Goal: Information Seeking & Learning: Find specific fact

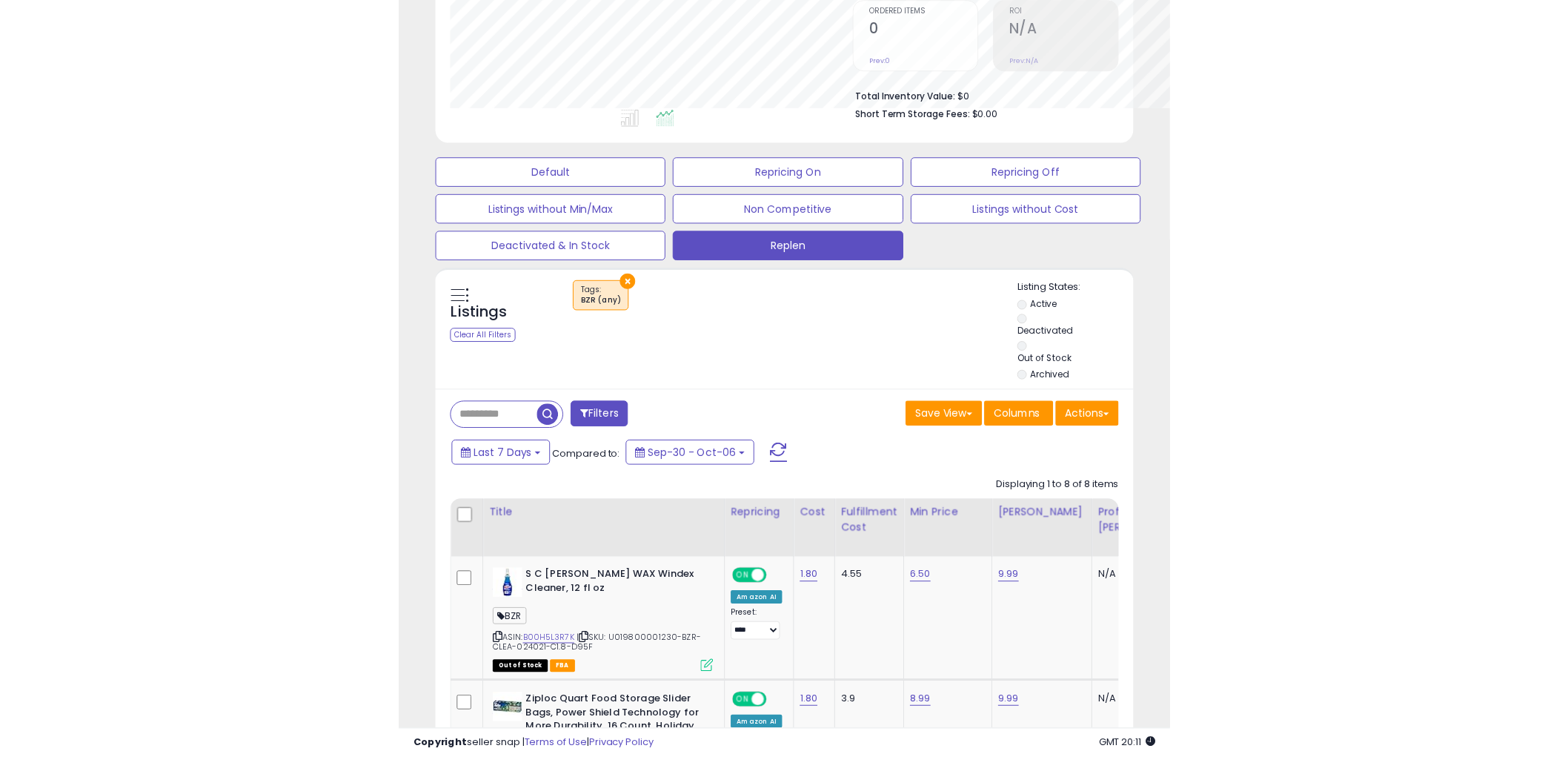
scroll to position [741056, 740475]
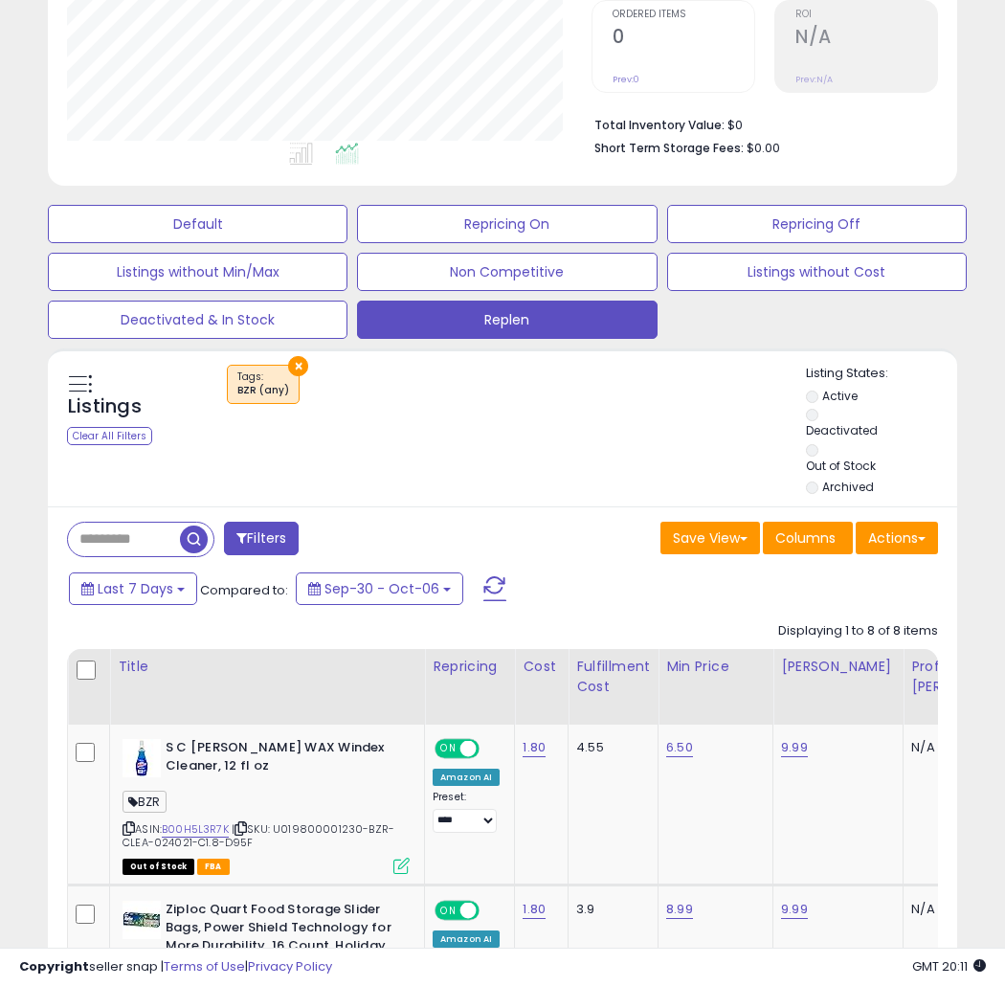
click at [984, 216] on div "Default Repricing On Repricing Off Listings without Min/Max Non Competitive Lis…" at bounding box center [503, 267] width 986 height 144
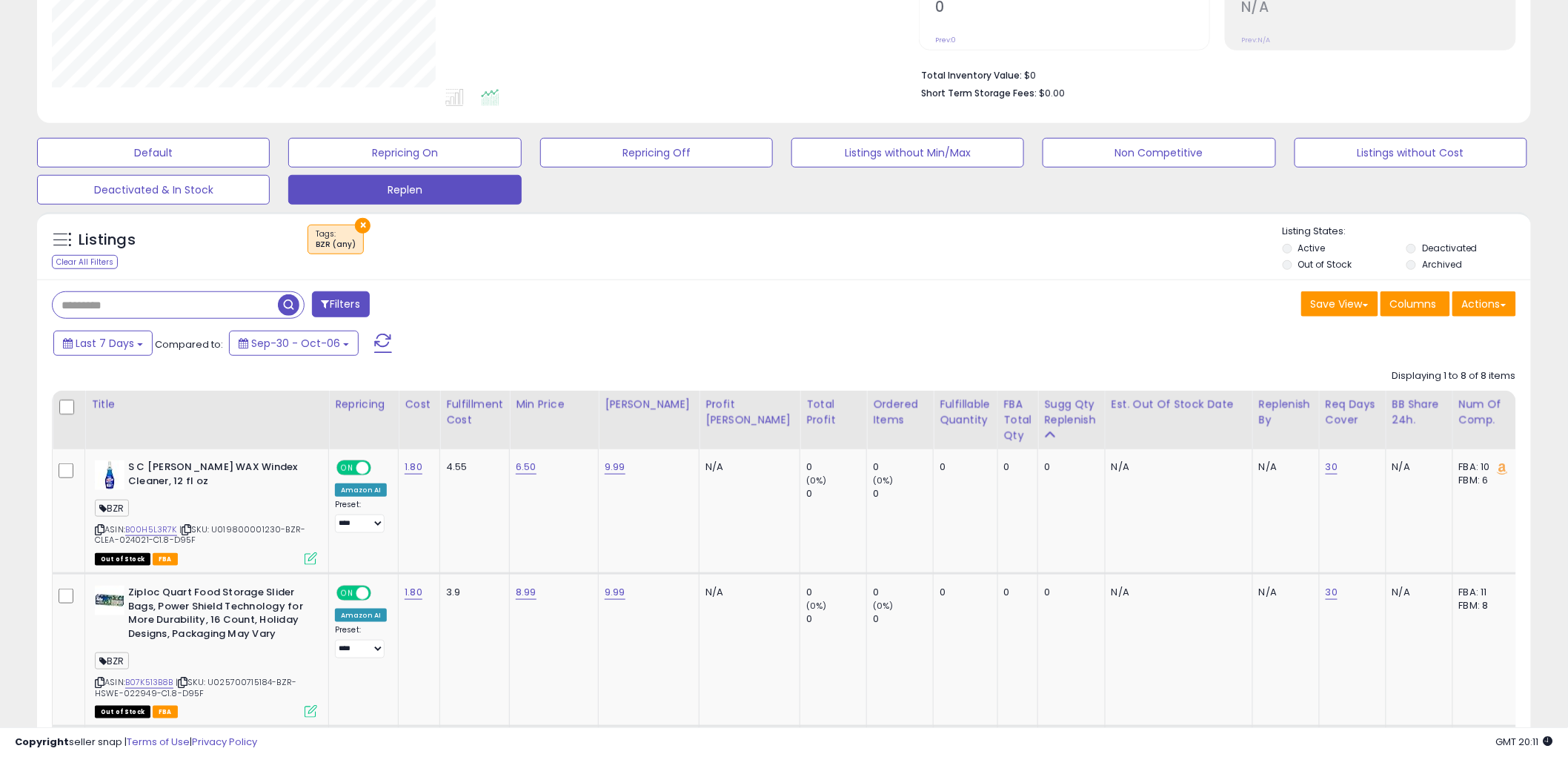
scroll to position [304, 866]
click at [367, 224] on button "×" at bounding box center [362, 225] width 15 height 15
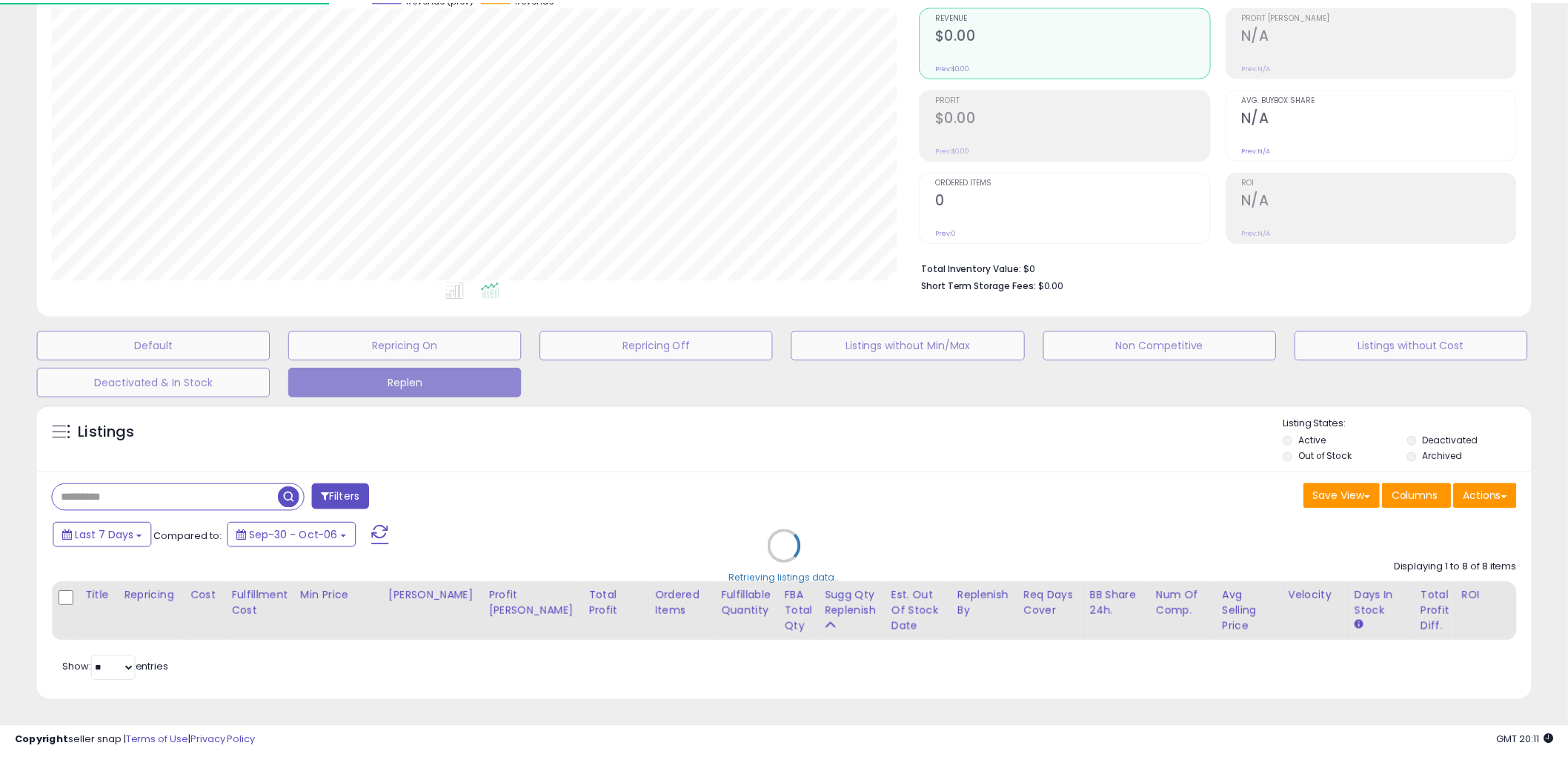
scroll to position [304, 875]
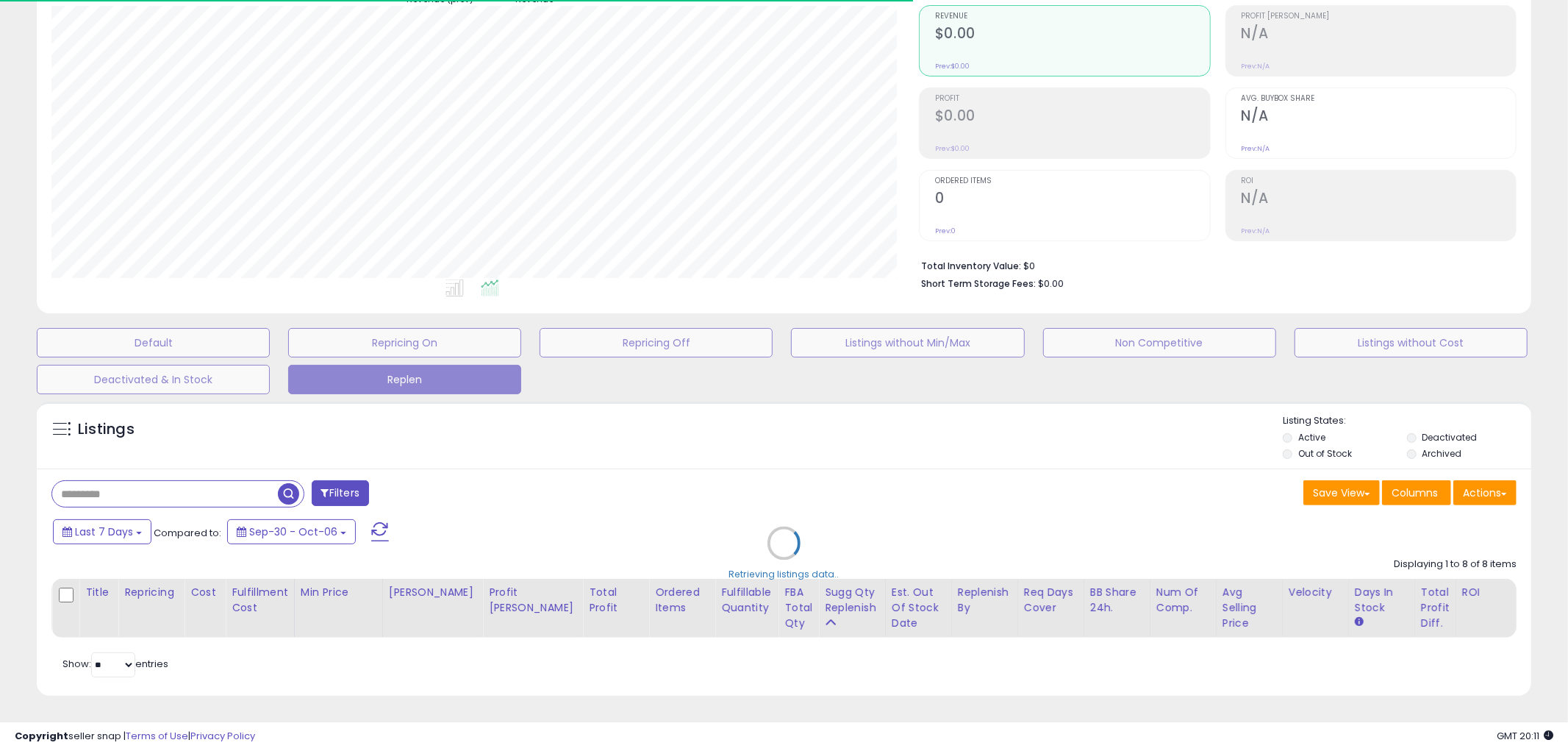
click at [154, 477] on div "Retrieving listings data.." at bounding box center [784, 554] width 1517 height 320
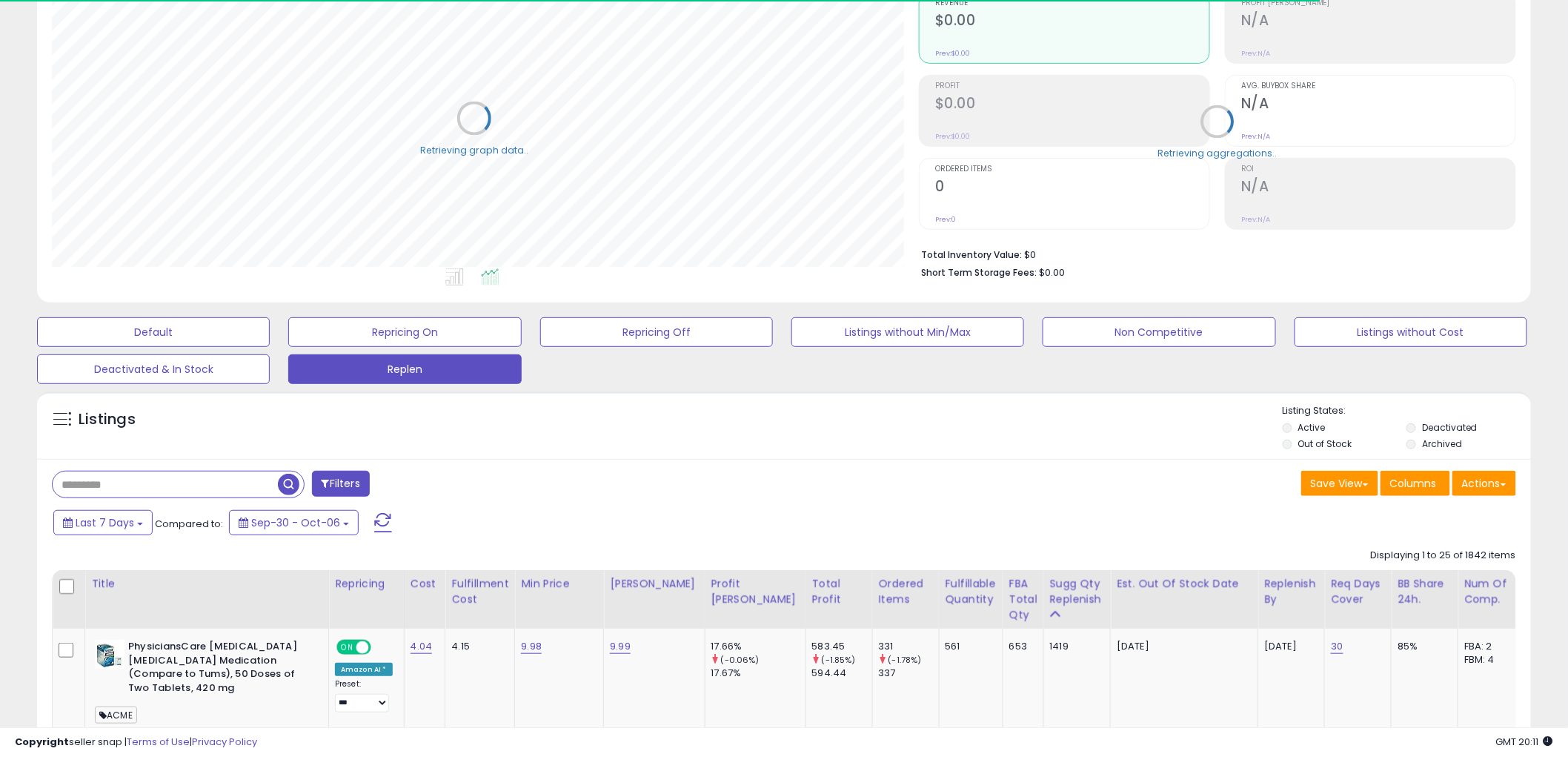
scroll to position [741056, 740013]
click at [139, 501] on div "Filters" at bounding box center [413, 486] width 743 height 29
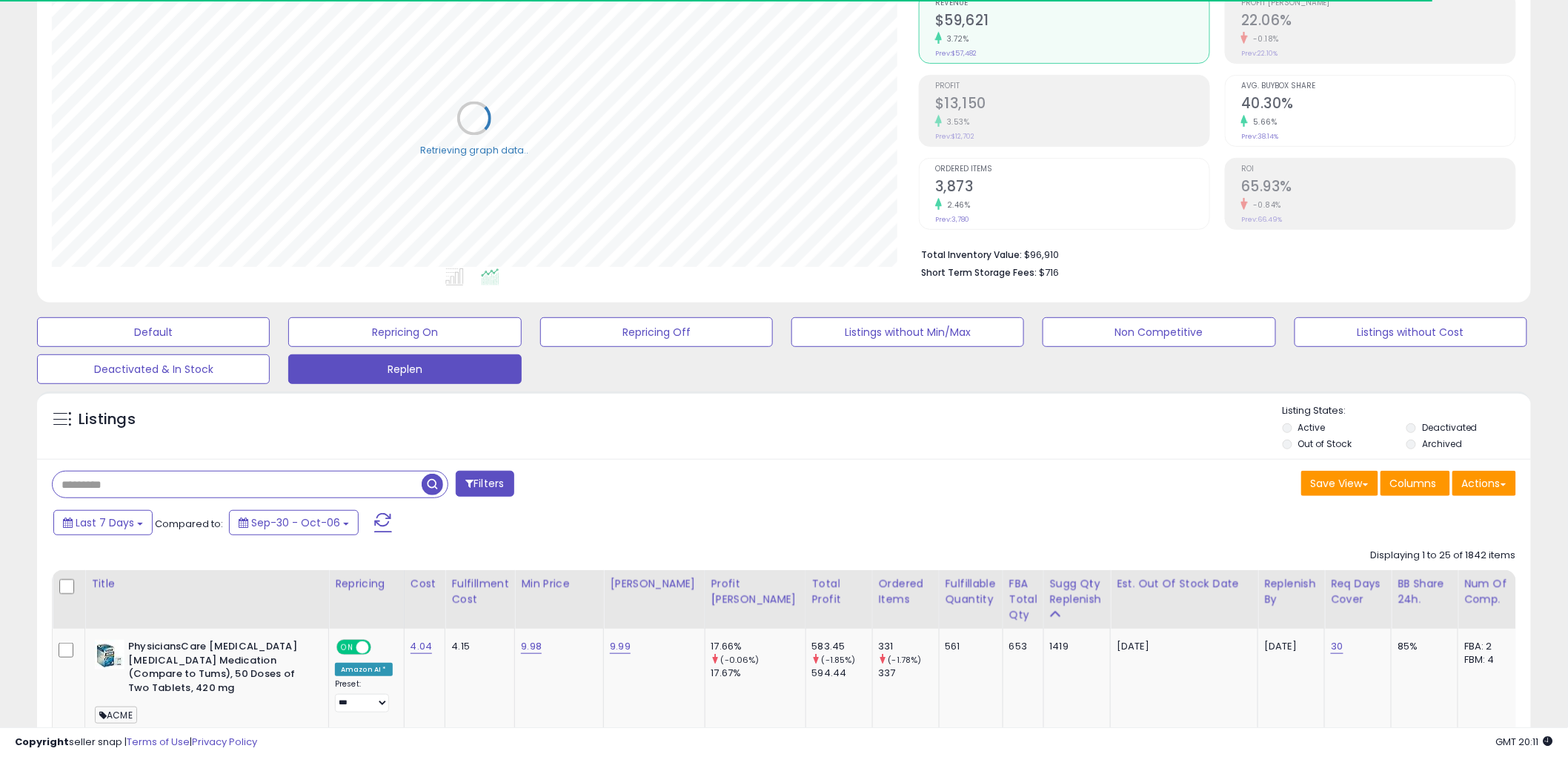
click at [146, 485] on input "text" at bounding box center [237, 484] width 369 height 26
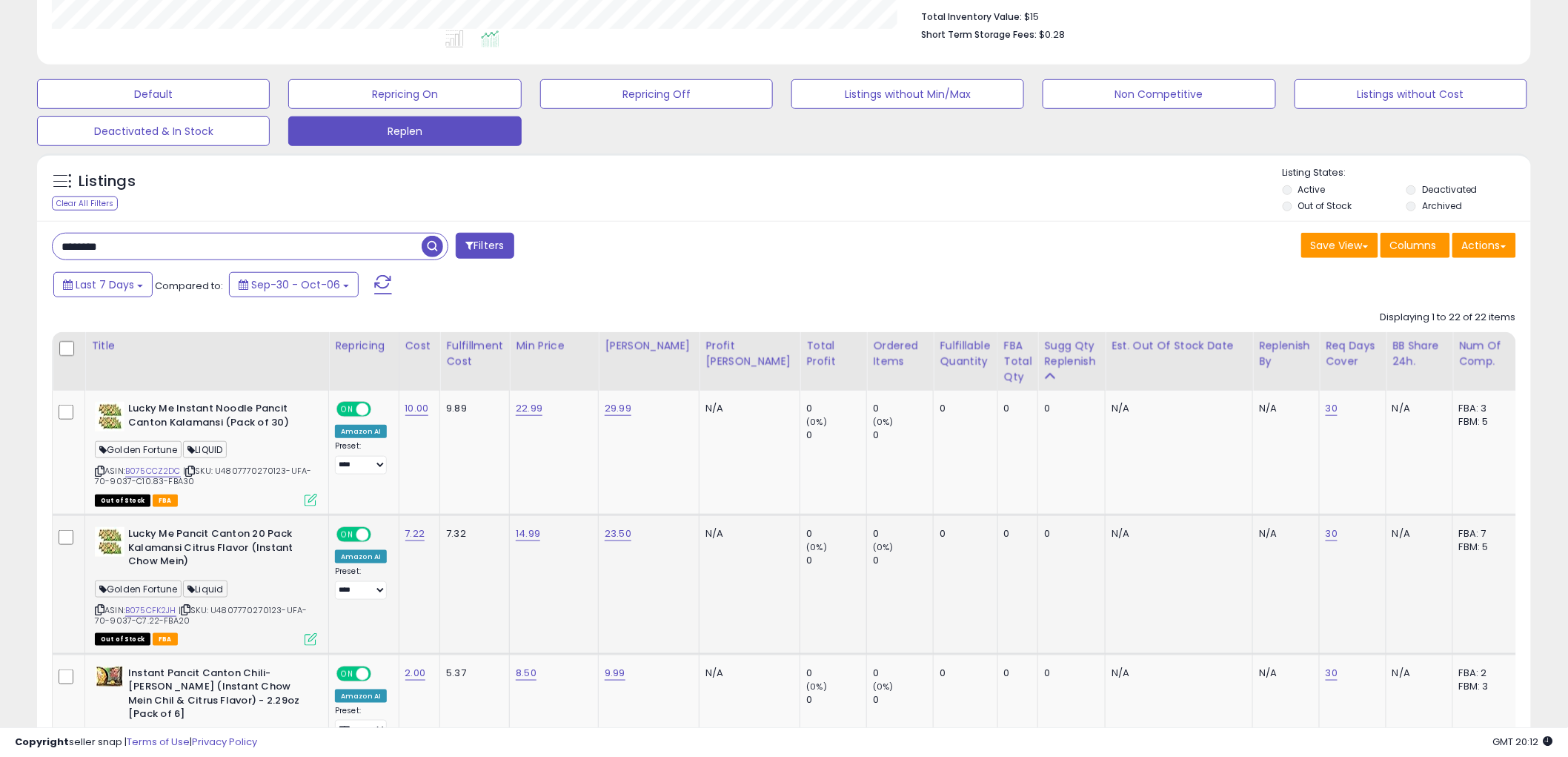
scroll to position [397, 0]
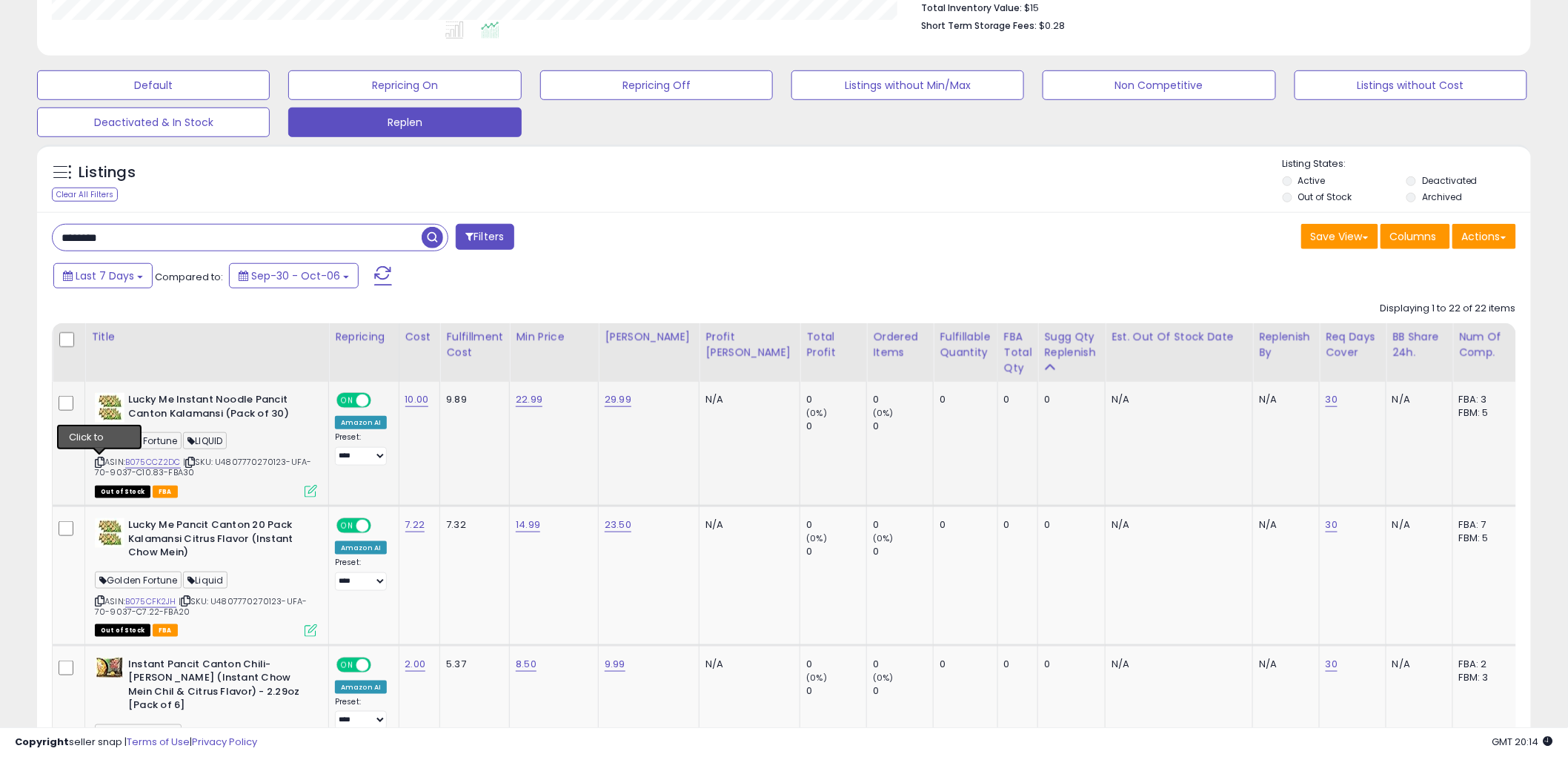
click at [100, 458] on icon at bounding box center [99, 462] width 9 height 9
click at [98, 597] on icon at bounding box center [99, 600] width 9 height 9
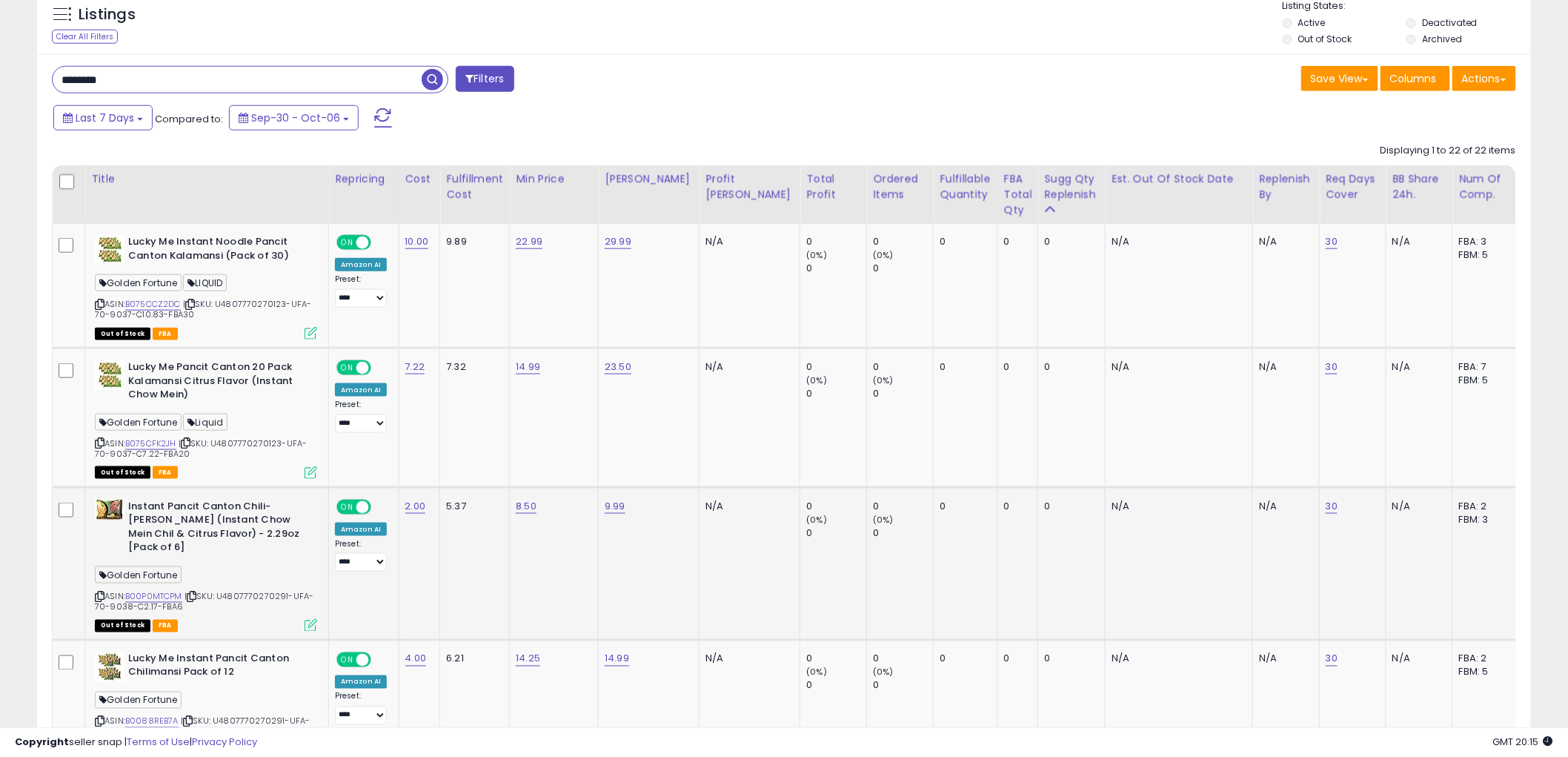
scroll to position [561, 0]
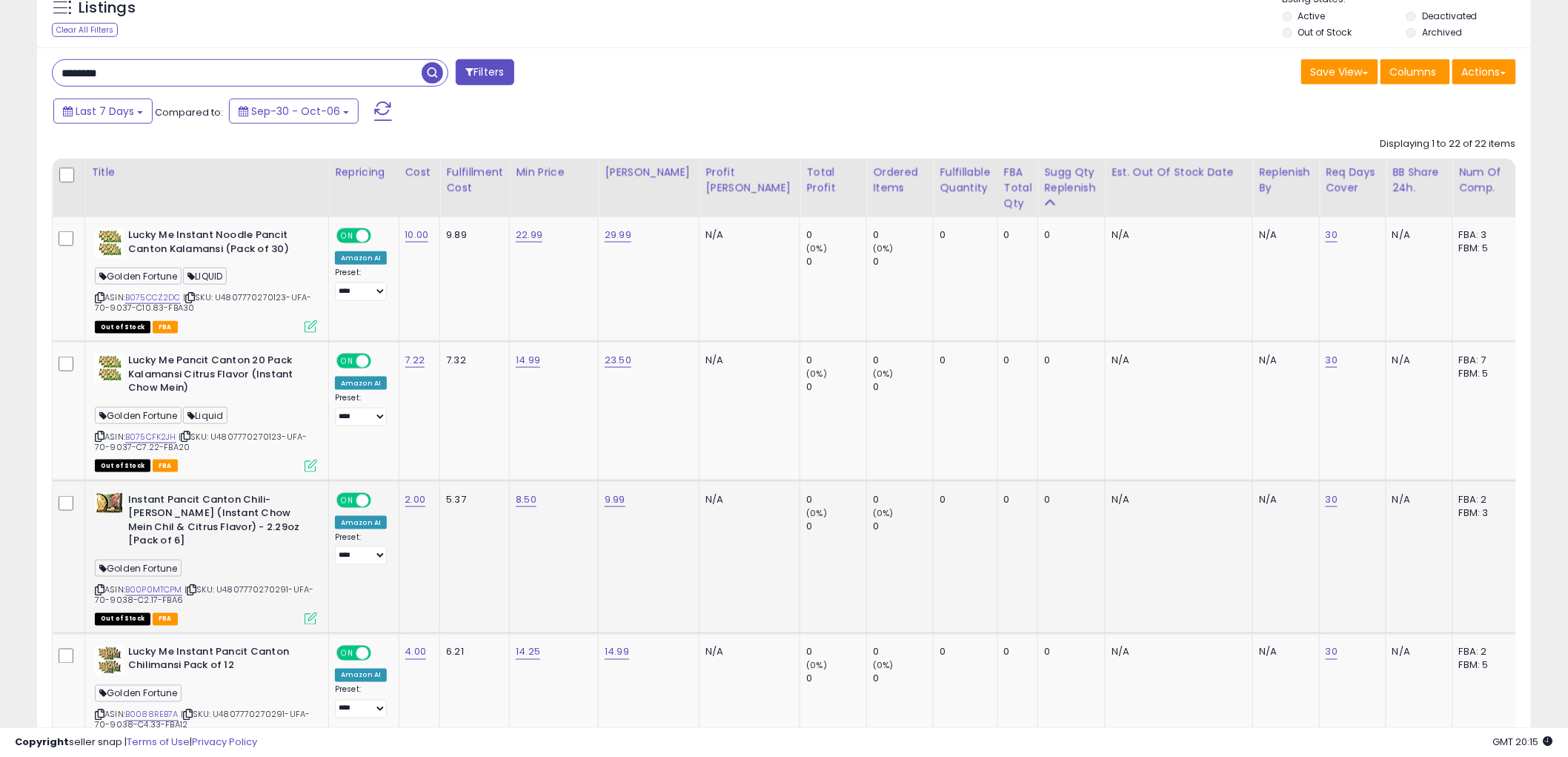
click at [94, 586] on icon at bounding box center [99, 590] width 9 height 9
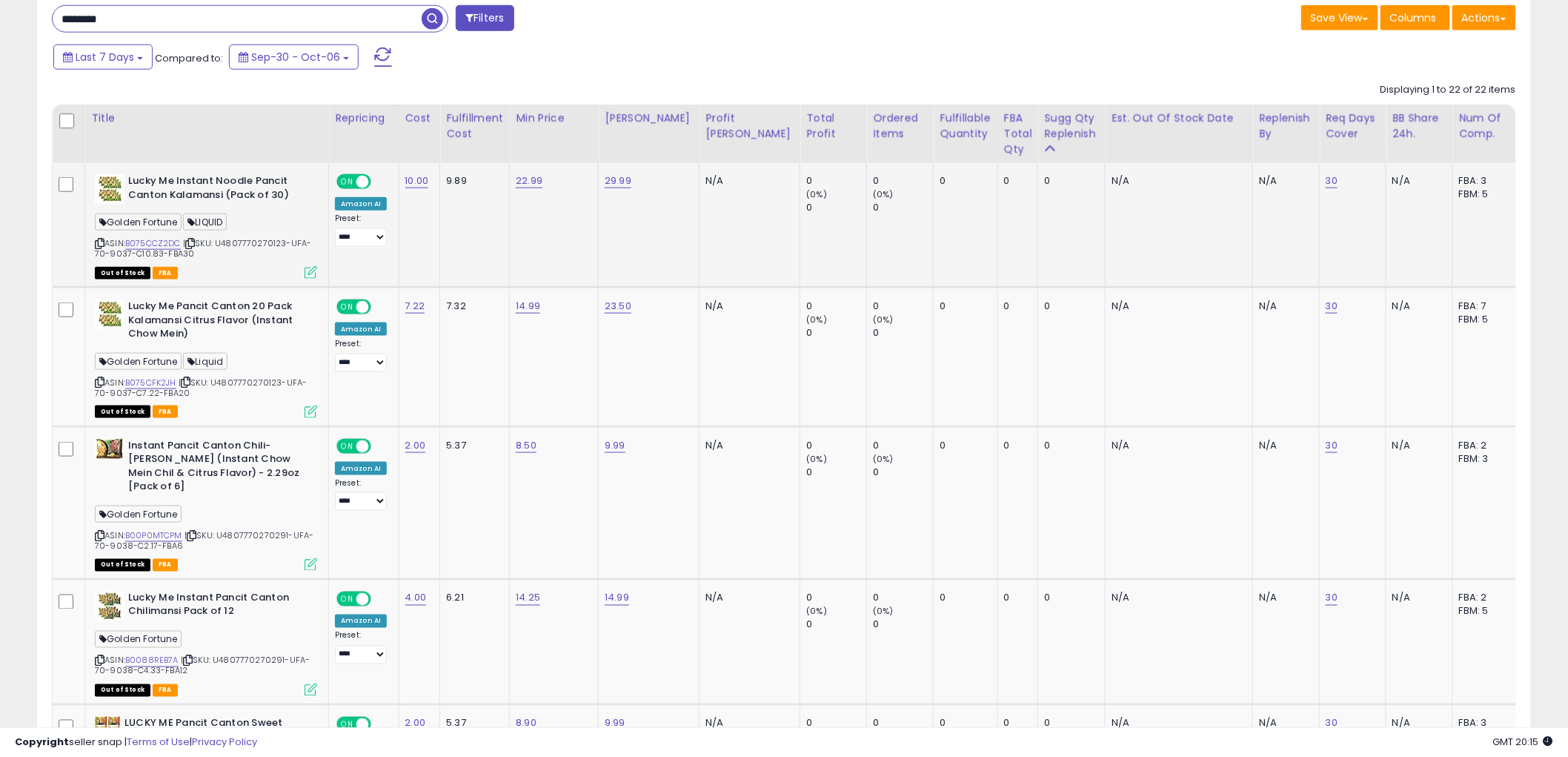
scroll to position [727, 0]
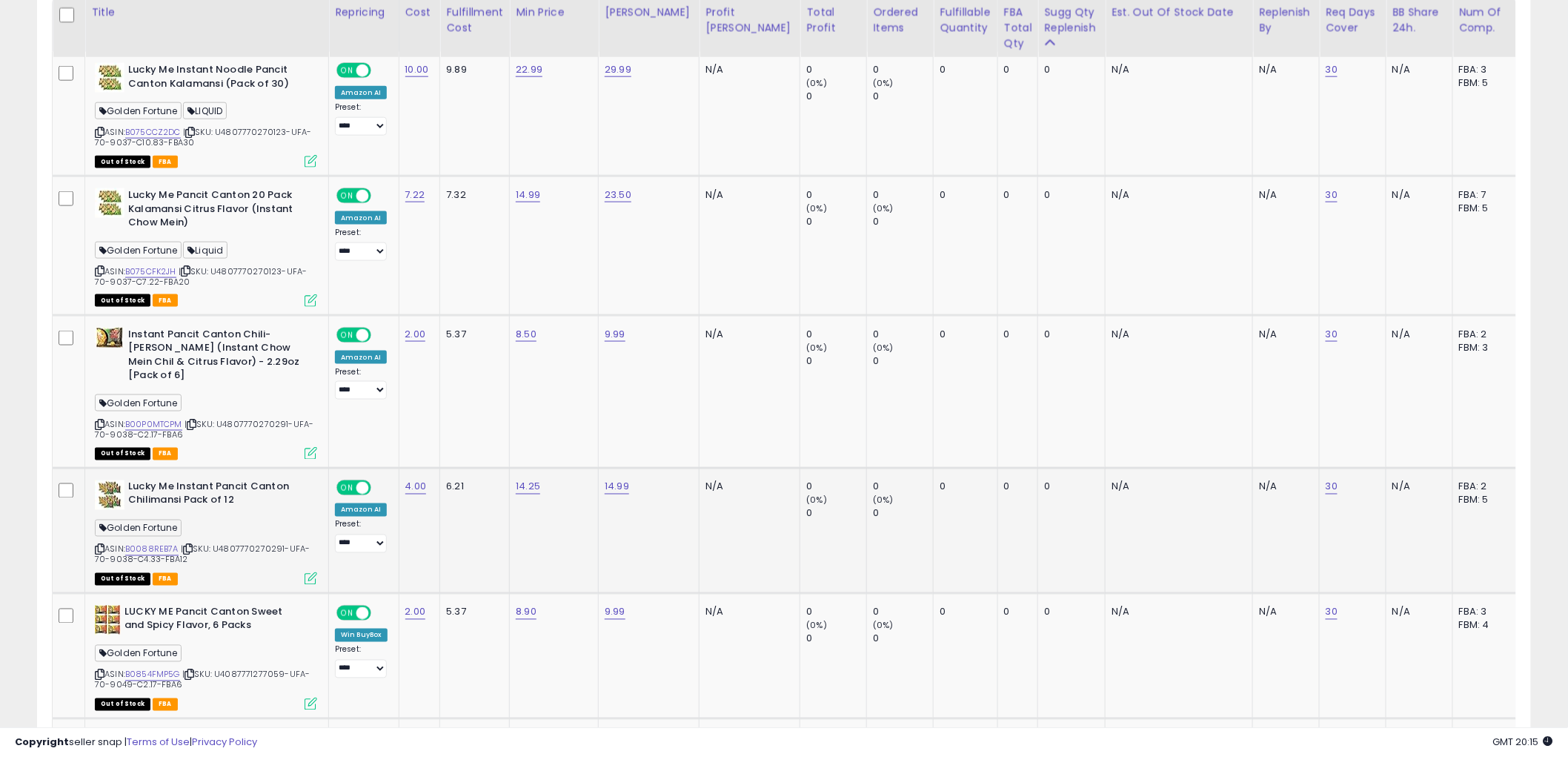
drag, startPoint x: 97, startPoint y: 535, endPoint x: 197, endPoint y: 494, distance: 108.1
click at [97, 545] on icon at bounding box center [99, 549] width 9 height 9
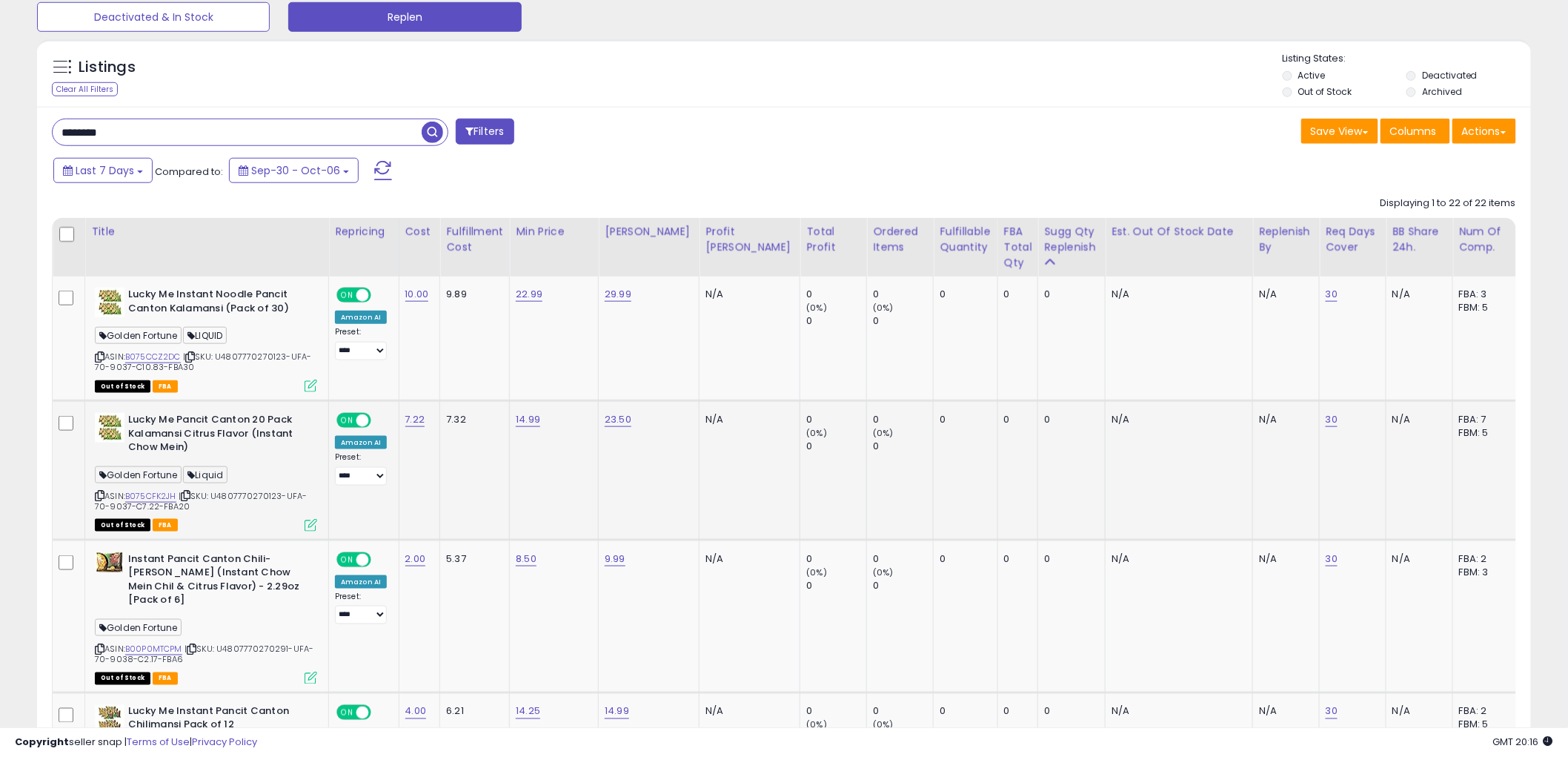
scroll to position [479, 0]
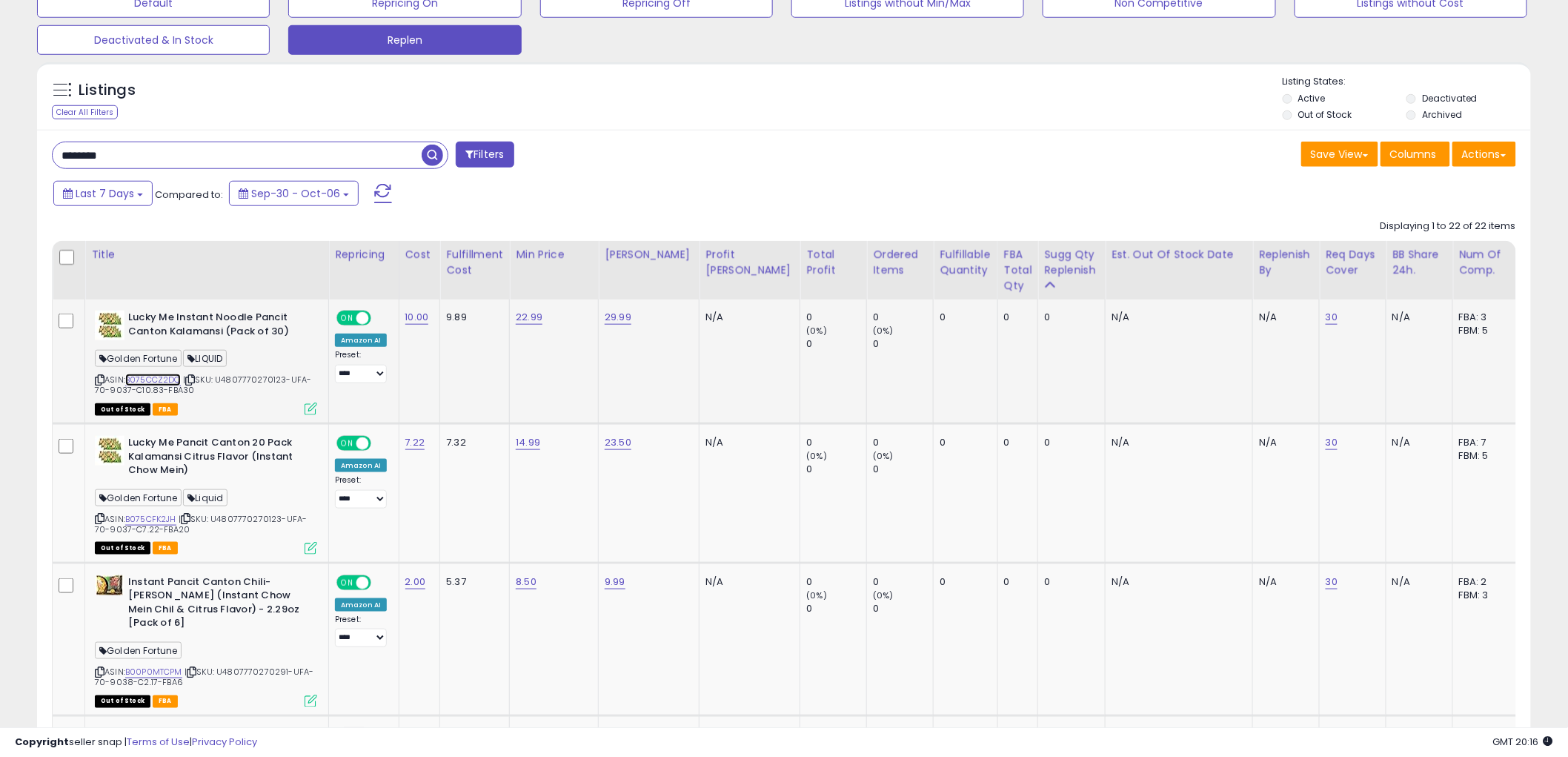
click at [149, 376] on link "B075CCZ2DC" at bounding box center [153, 380] width 56 height 12
click at [157, 520] on link "B075CFK2JH" at bounding box center [151, 519] width 51 height 12
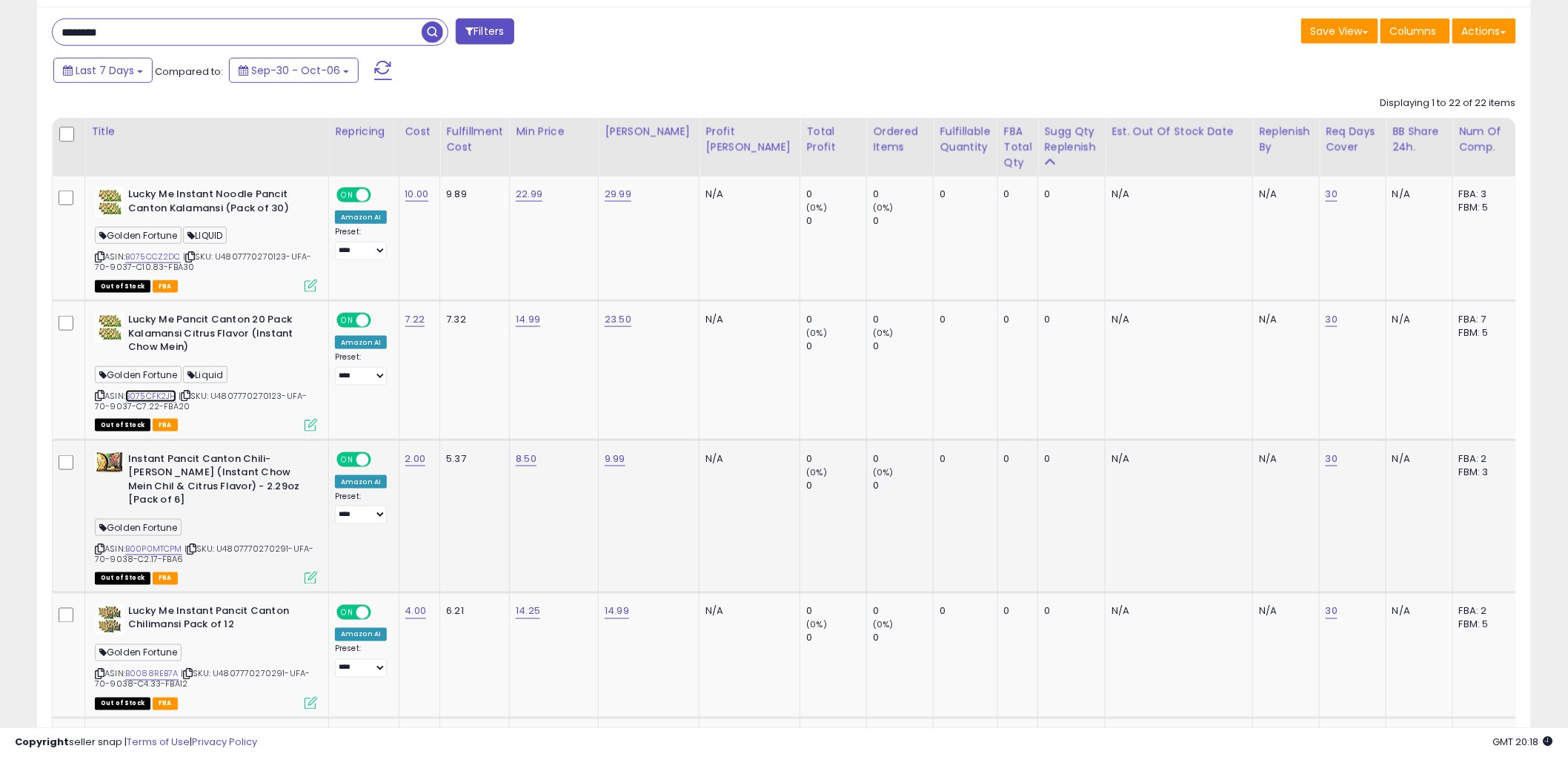
scroll to position [727, 0]
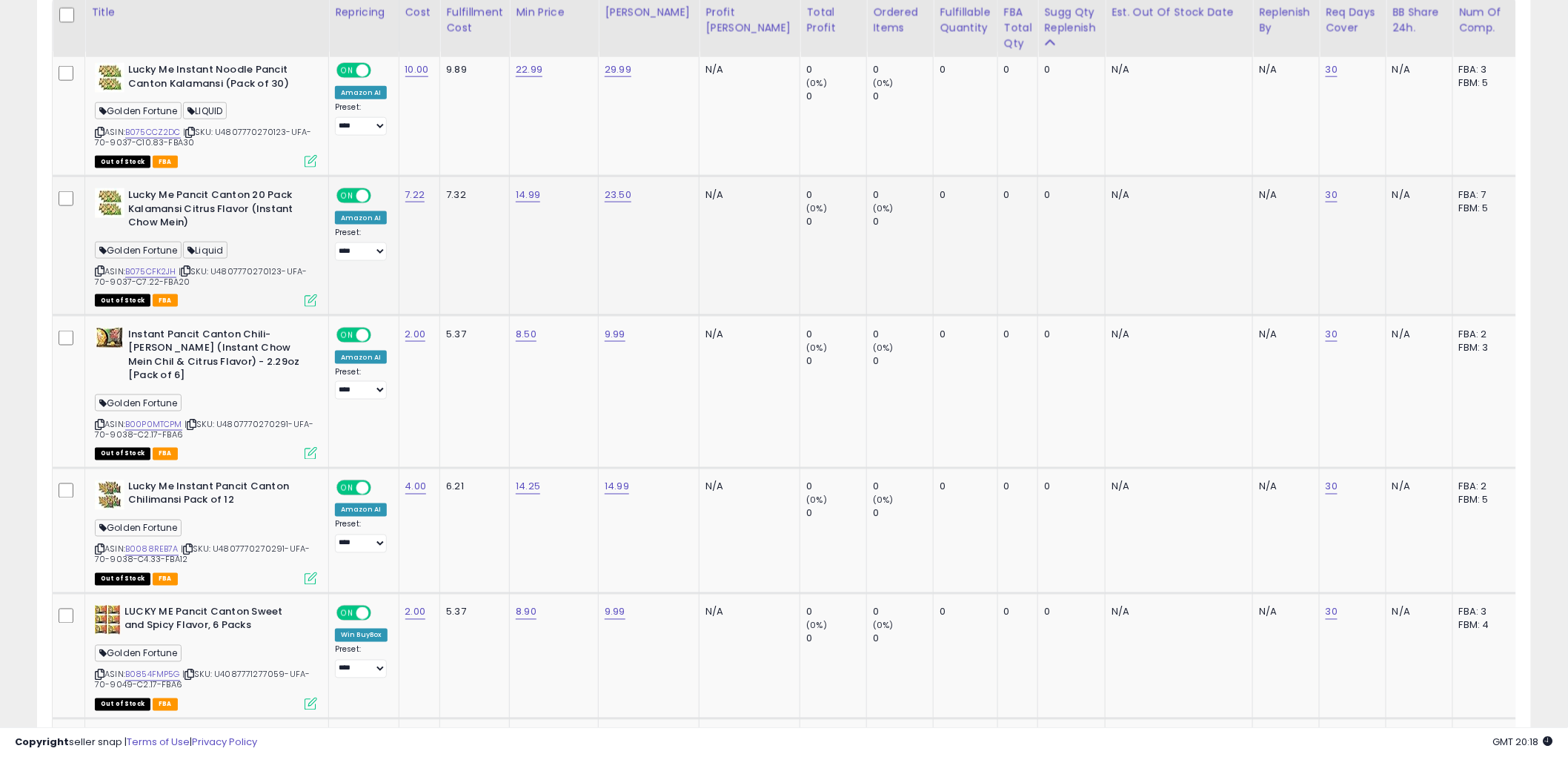
click at [157, 206] on b "Lucky Me Pancit Canton 20 Pack Kalamansi Citrus Flavor (Instant Chow Mein)" at bounding box center [218, 211] width 180 height 45
drag, startPoint x: 157, startPoint y: 206, endPoint x: 208, endPoint y: 214, distance: 51.6
click at [156, 205] on b "Lucky Me Pancit Canton 20 Pack Kalamansi Citrus Flavor (Instant Chow Mein)" at bounding box center [218, 211] width 180 height 45
copy b "Kalamansi"
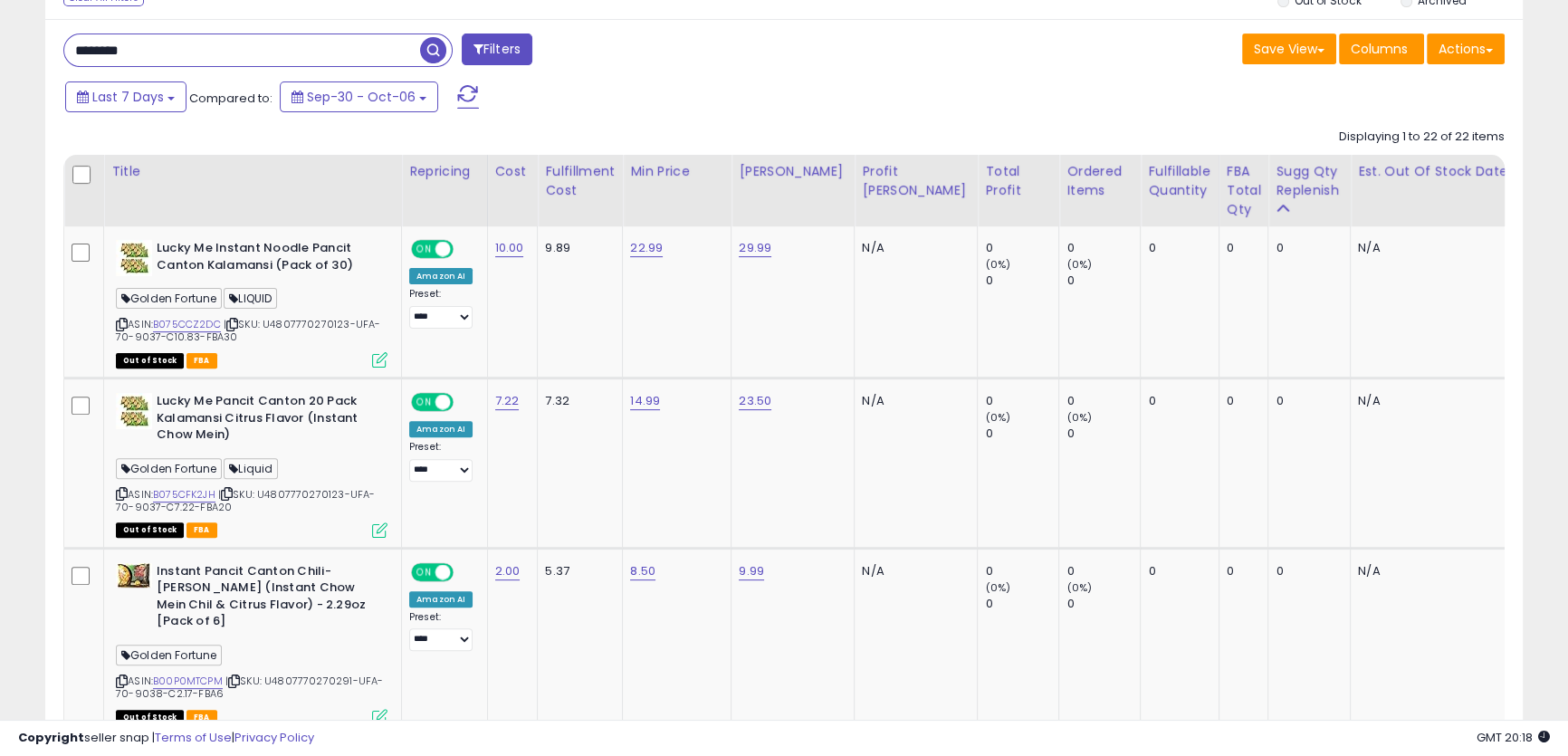
drag, startPoint x: 179, startPoint y: 53, endPoint x: 0, endPoint y: 50, distance: 179.0
paste input "*"
type input "*********"
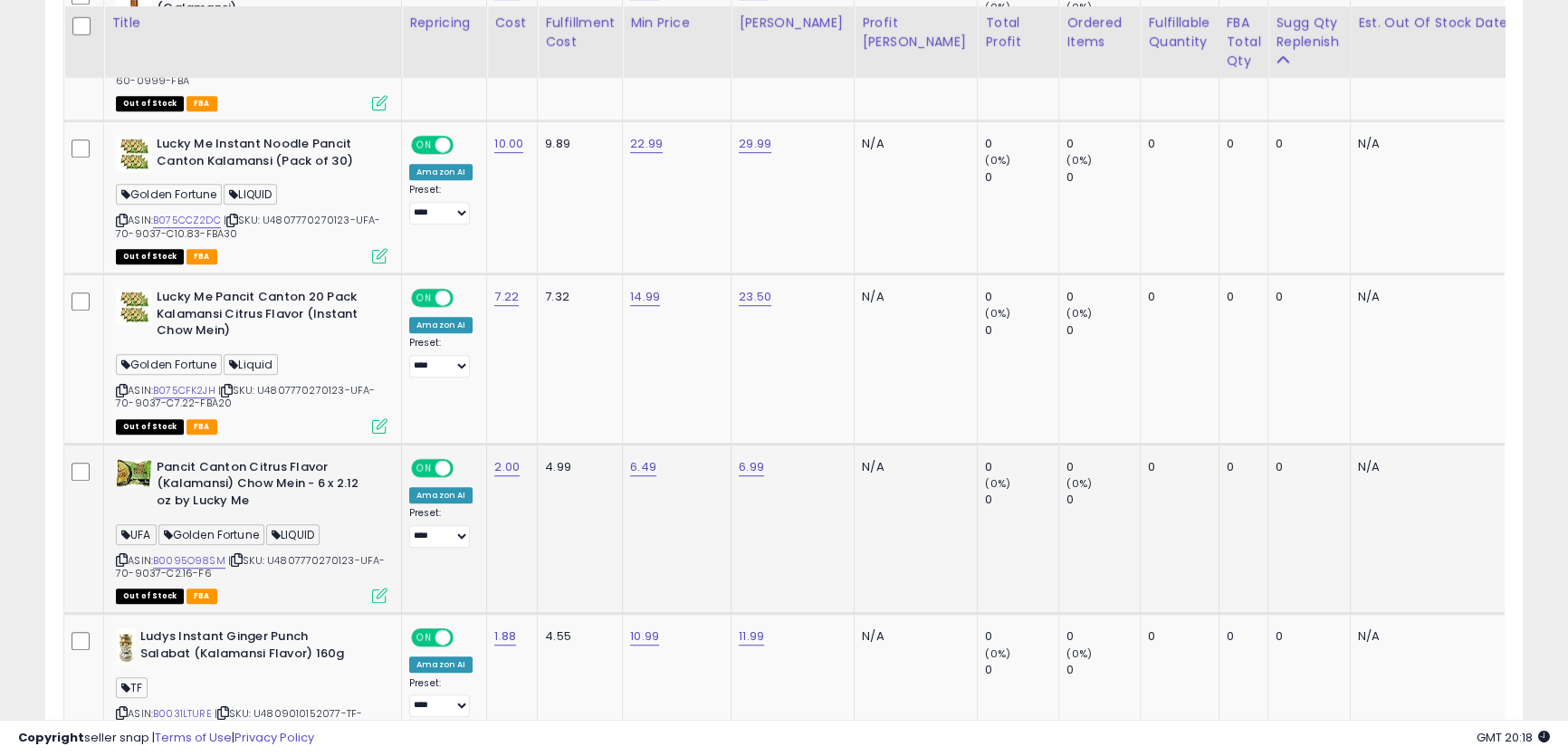
scroll to position [1287, 0]
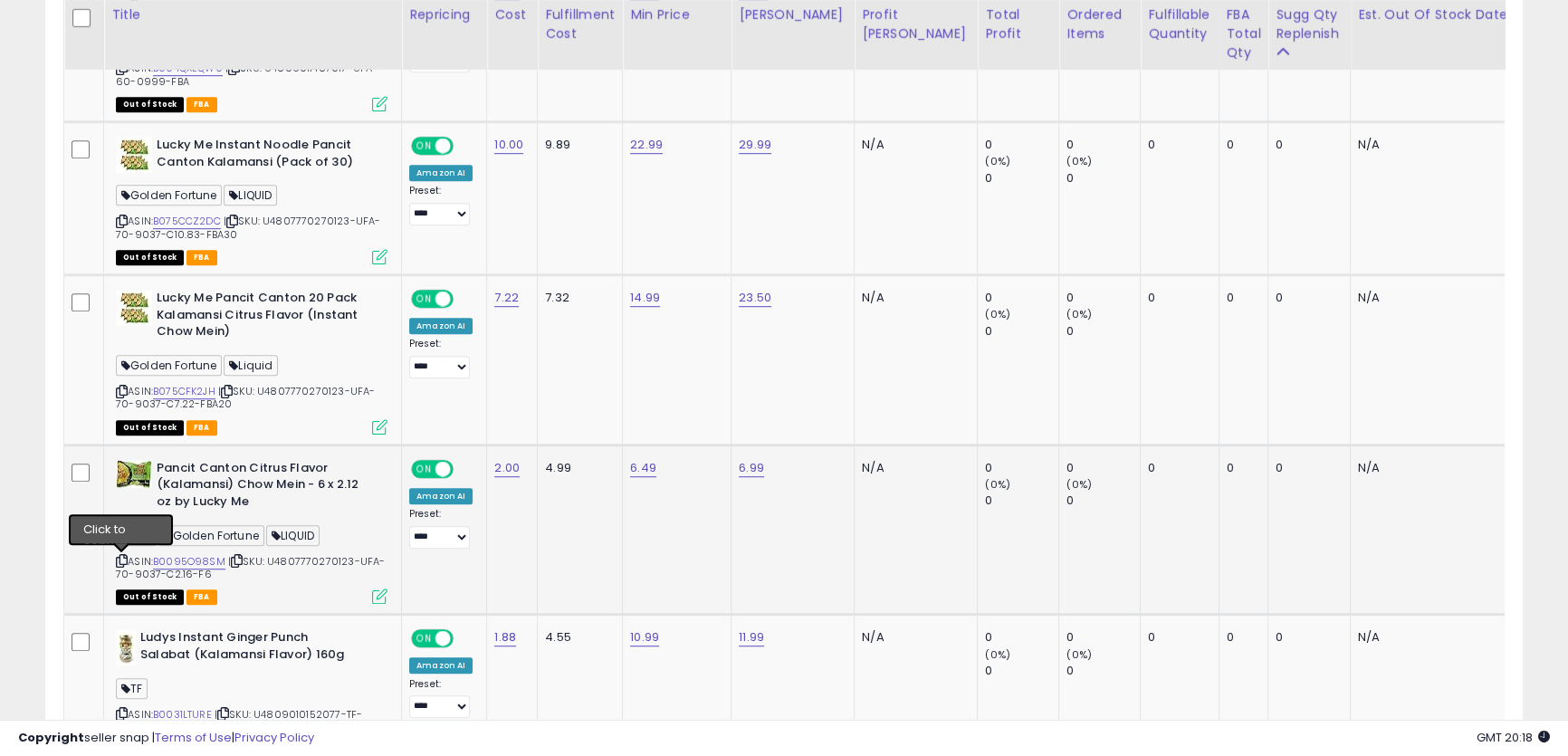
click at [115, 564] on icon at bounding box center [121, 560] width 11 height 10
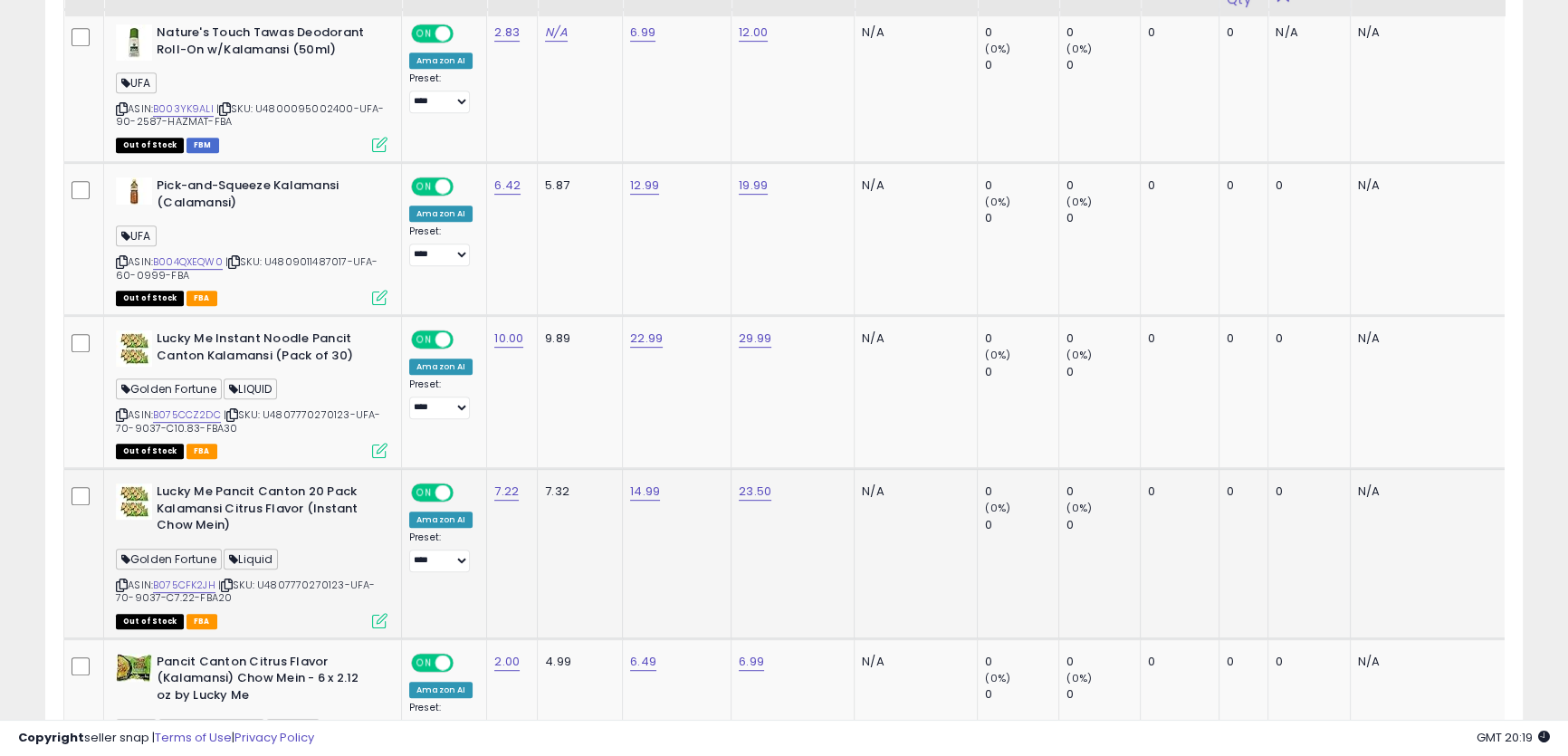
scroll to position [1204, 0]
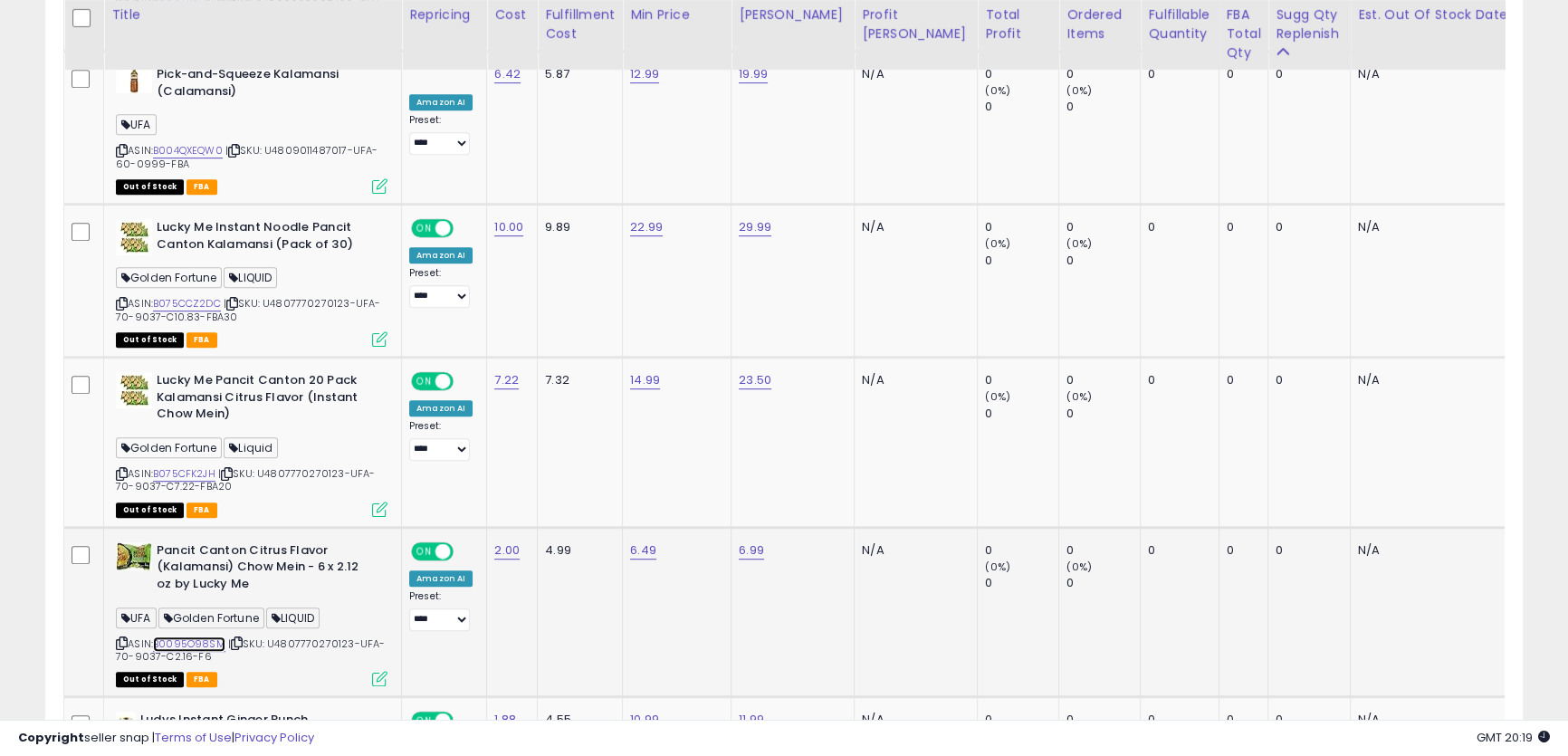
click at [184, 639] on link "B0095O98SM" at bounding box center [189, 644] width 73 height 15
